Goal: Task Accomplishment & Management: Use online tool/utility

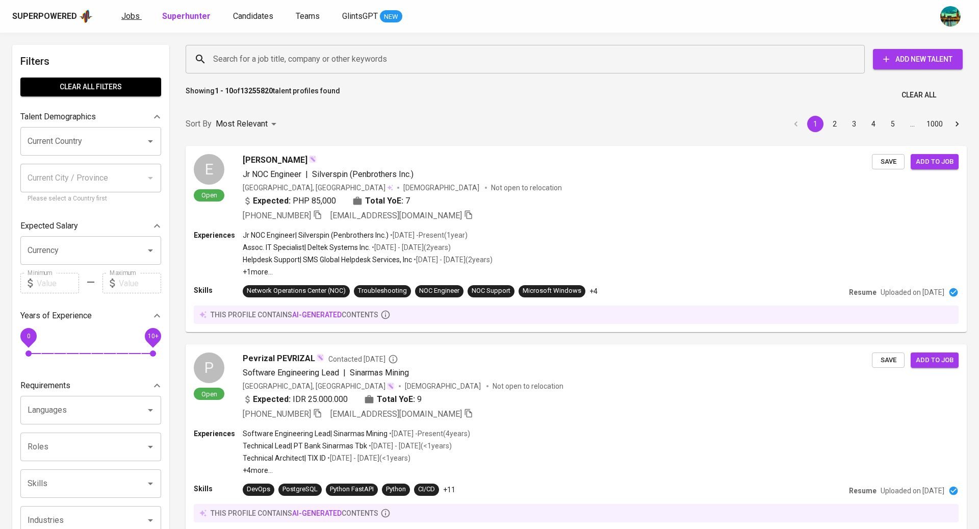
click at [134, 15] on span "Jobs" at bounding box center [130, 16] width 18 height 10
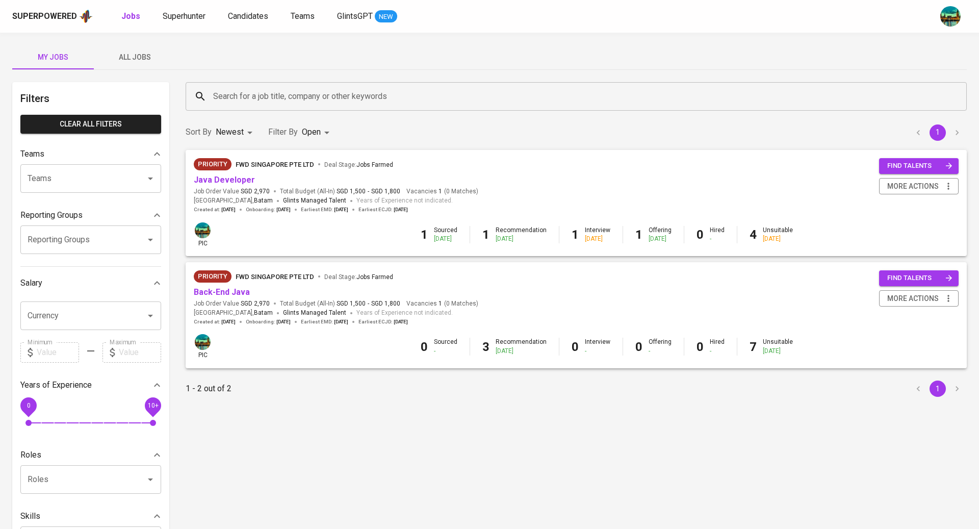
click at [134, 53] on span "All Jobs" at bounding box center [134, 57] width 69 height 13
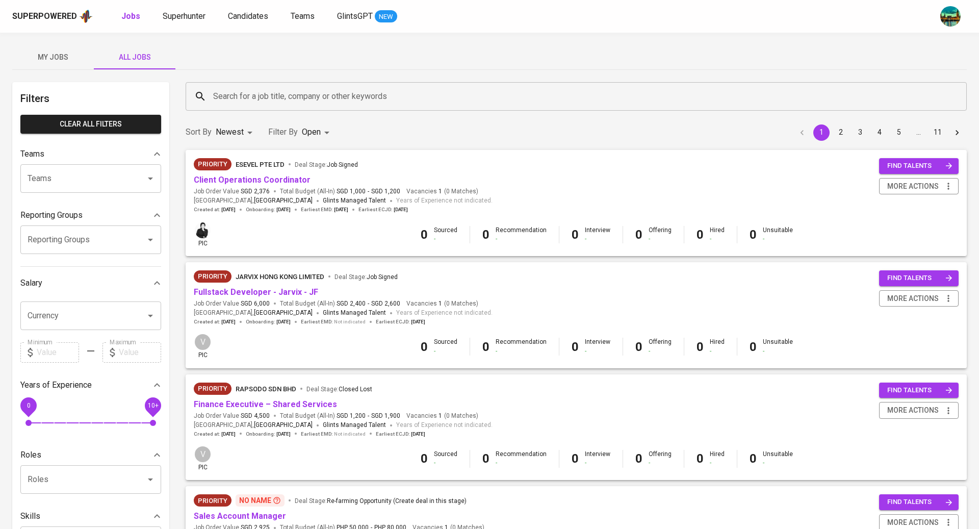
click at [254, 89] on input "Search for a job title, company or other keywords" at bounding box center [579, 96] width 737 height 19
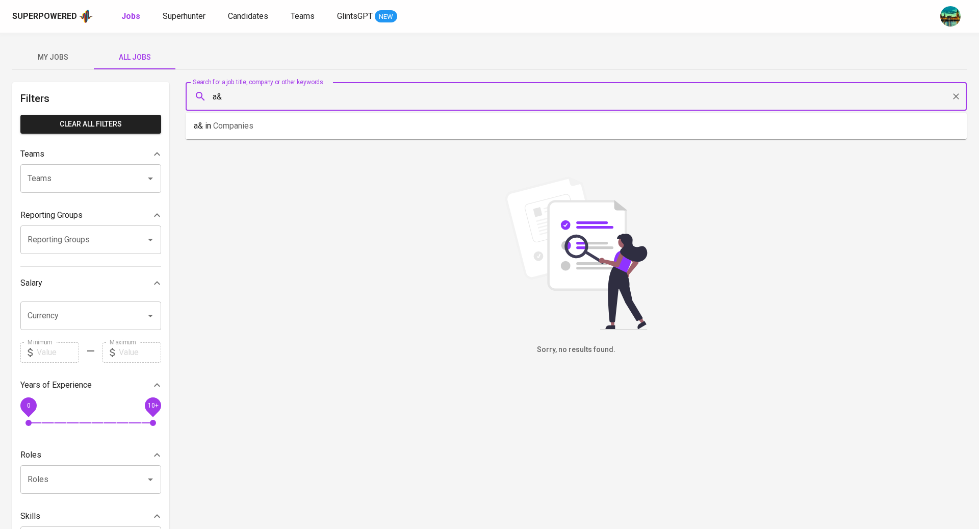
type input "a"
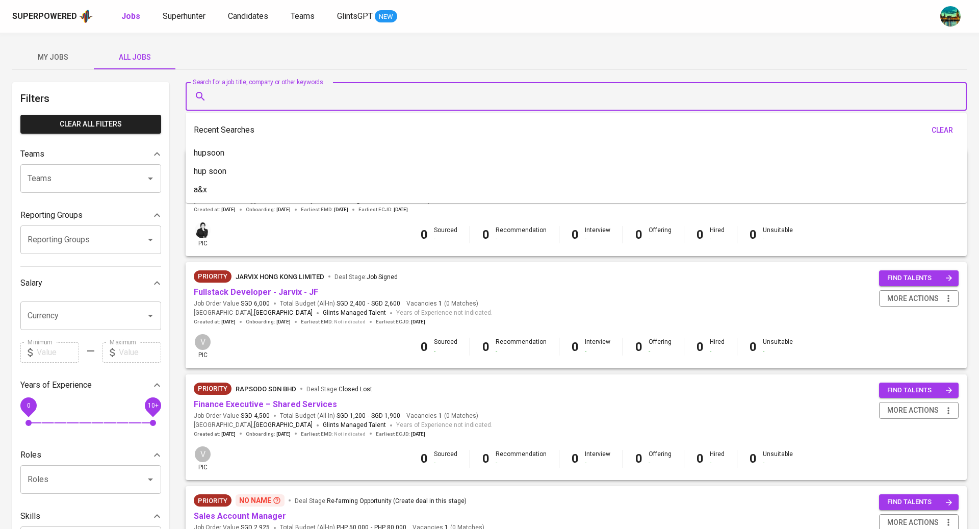
click at [103, 237] on input "Reporting Groups" at bounding box center [76, 239] width 103 height 19
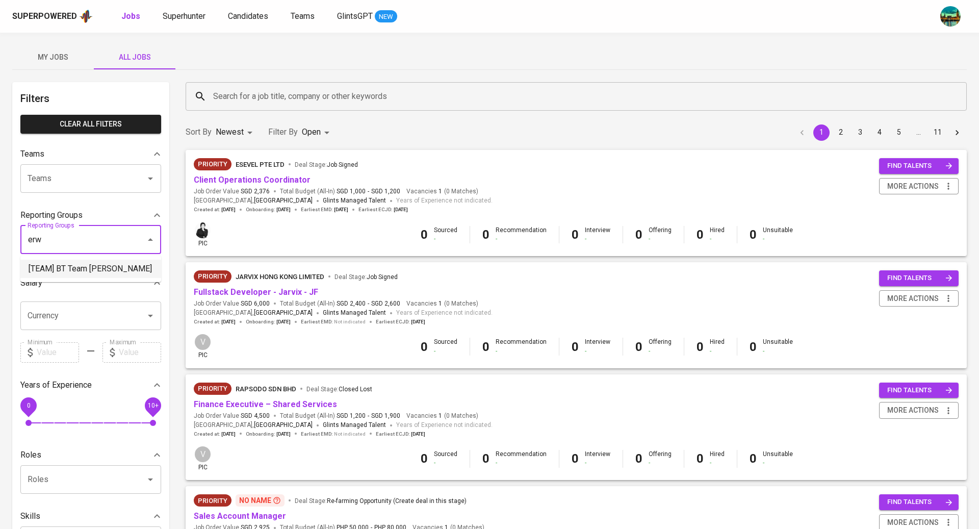
click at [110, 275] on li "[TEAM] BT Team [PERSON_NAME]" at bounding box center [90, 269] width 141 height 18
type input "erw"
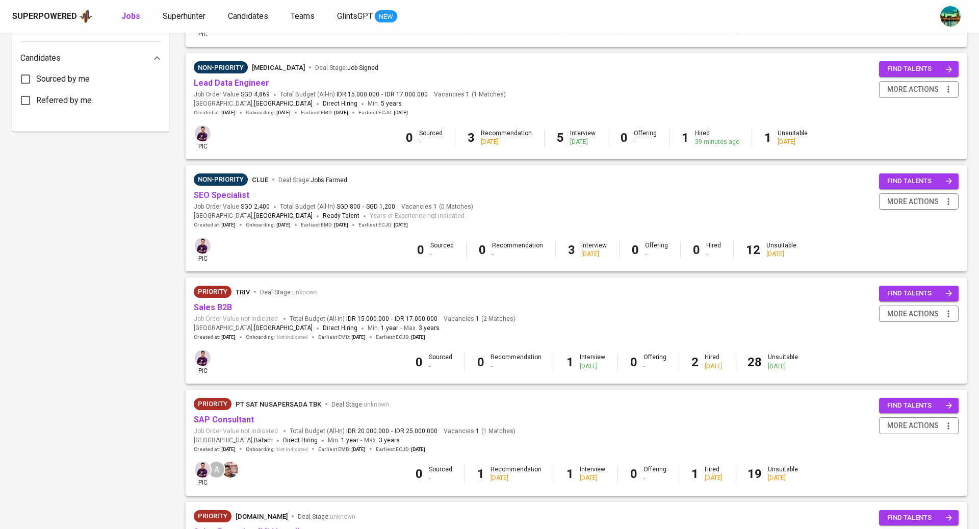
scroll to position [695, 0]
